Goal: Task Accomplishment & Management: Complete application form

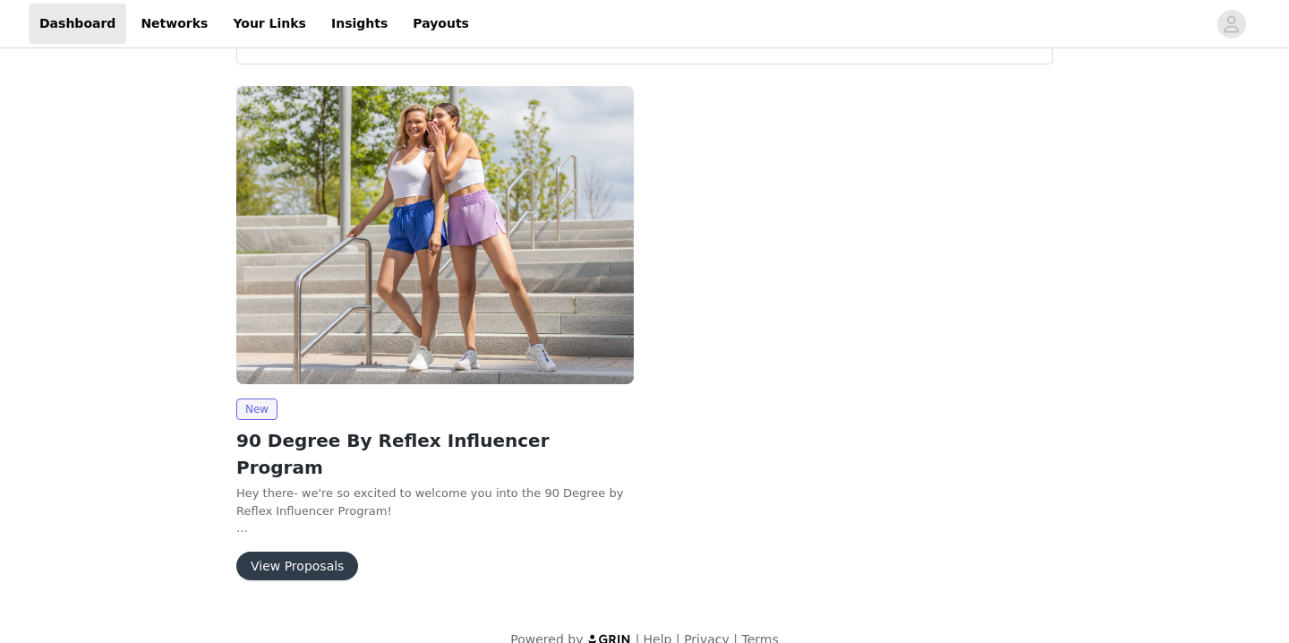
scroll to position [72, 0]
click at [287, 552] on button "View Proposals" at bounding box center [297, 566] width 122 height 29
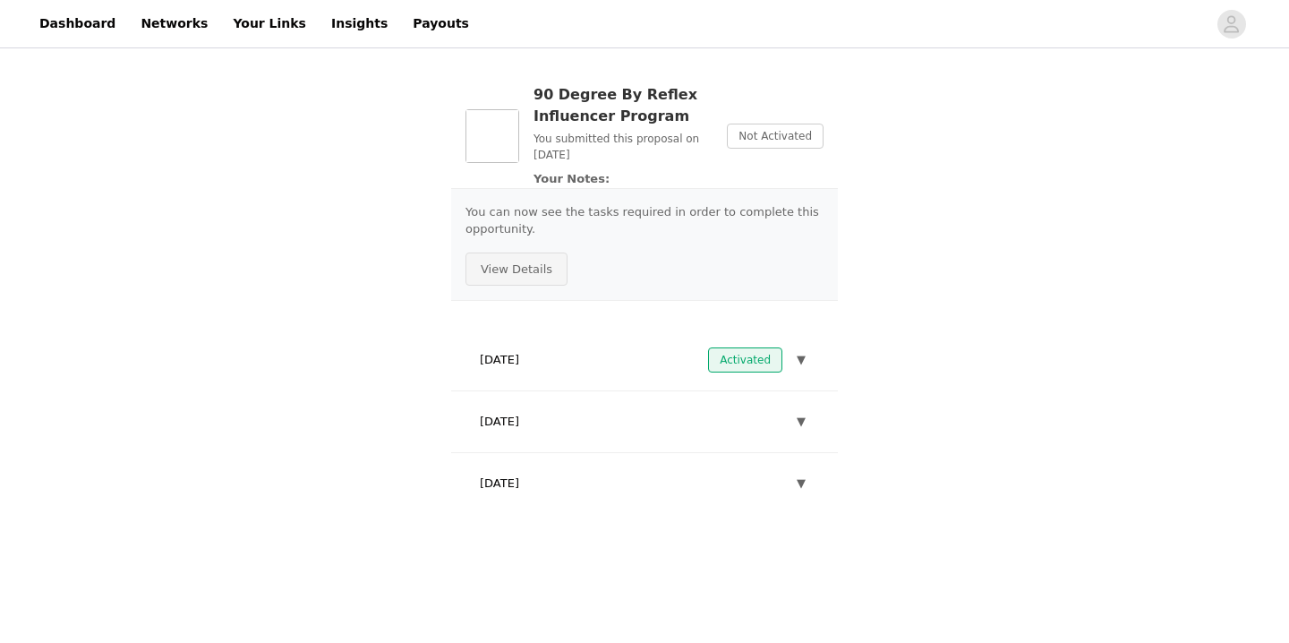
click at [534, 263] on button "View Details" at bounding box center [516, 269] width 102 height 34
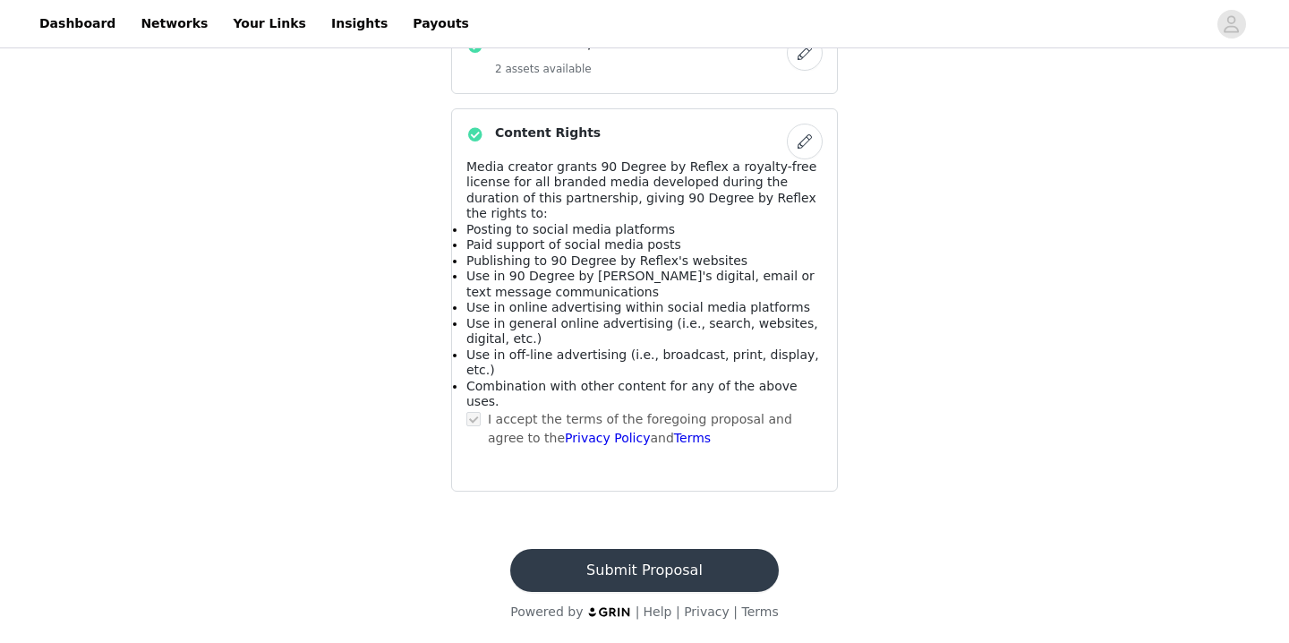
click at [581, 564] on button "Submit Proposal" at bounding box center [644, 570] width 268 height 43
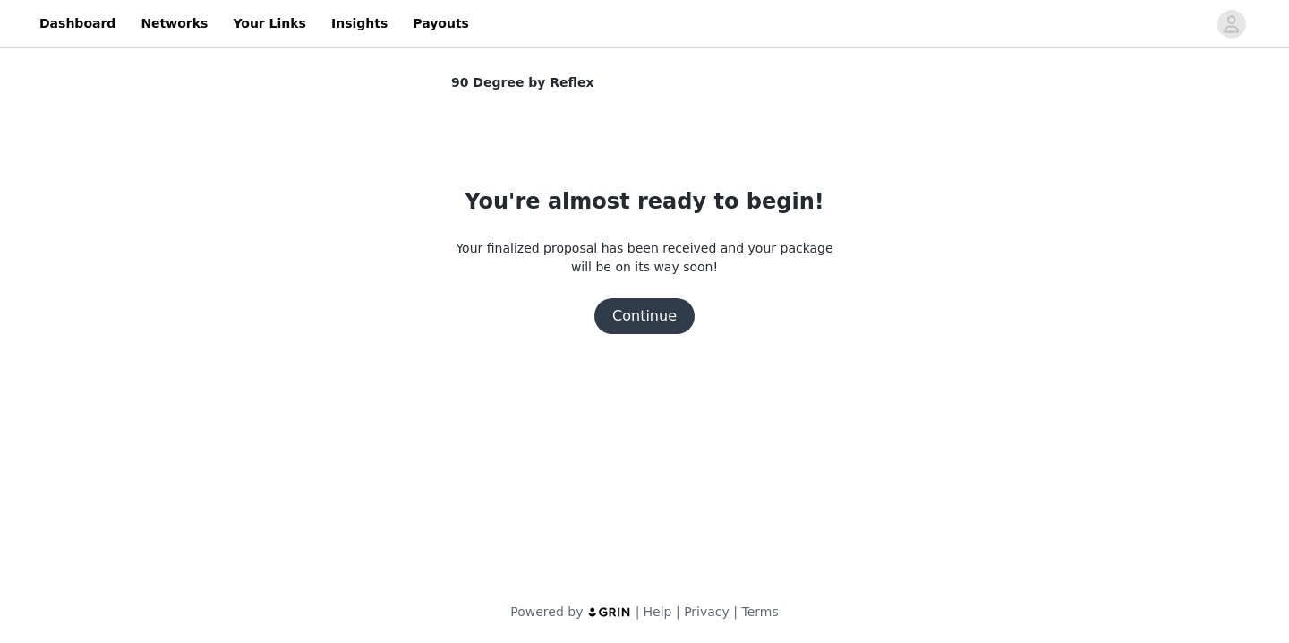
click at [653, 337] on section "90 Degree by Reflex You're almost ready to begin! Your finalized proposal has b…" at bounding box center [645, 232] width 430 height 318
click at [650, 315] on button "Continue" at bounding box center [644, 316] width 100 height 36
